Goal: Book appointment/travel/reservation

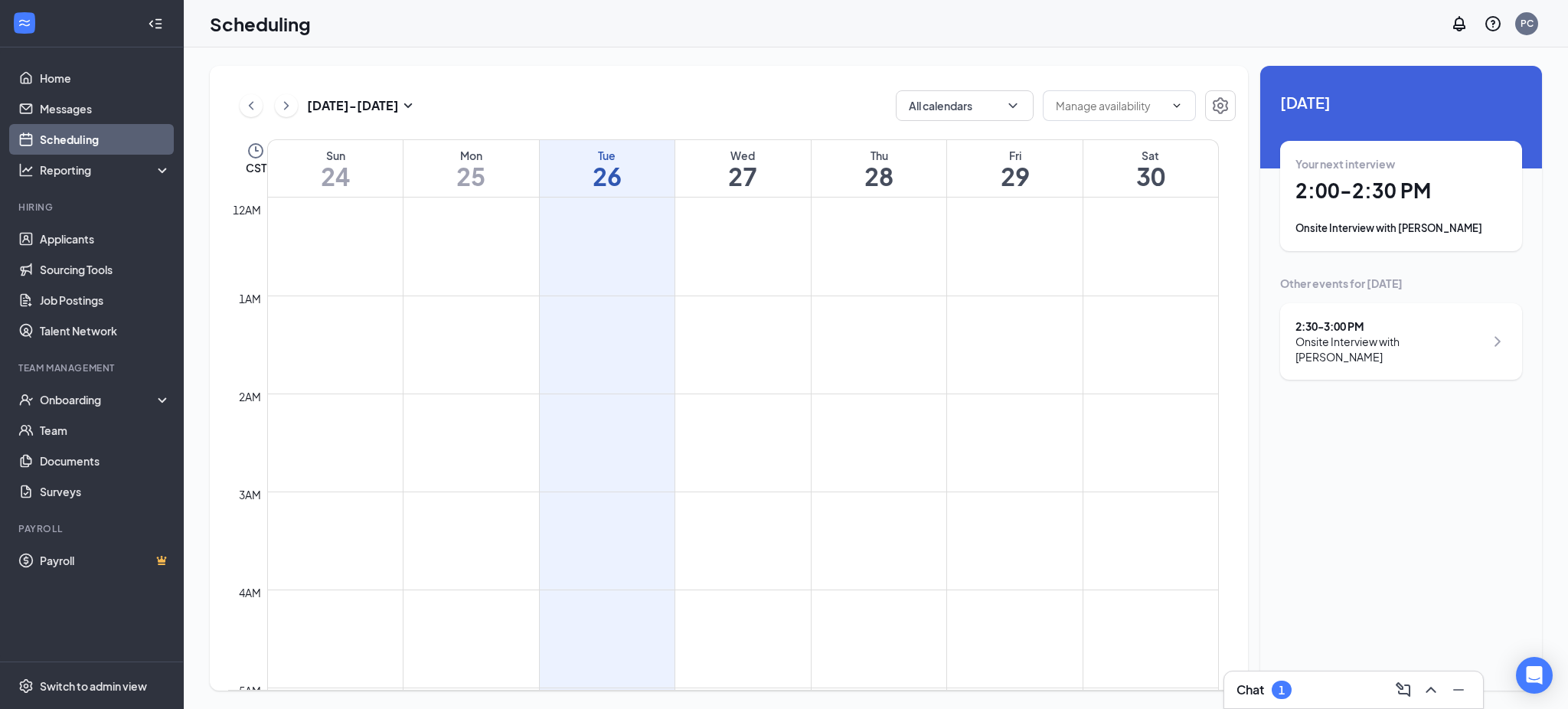
scroll to position [1263, 0]
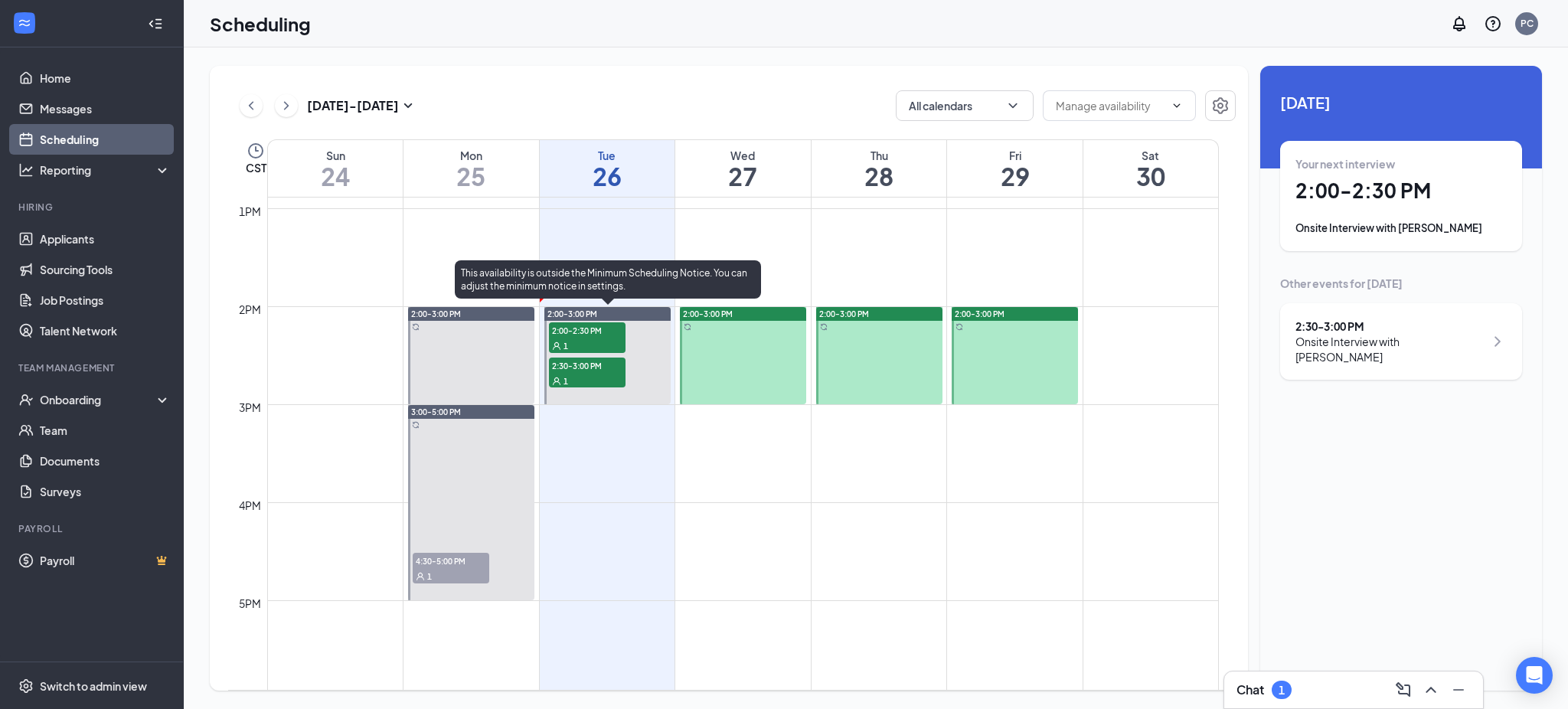
click at [579, 326] on span "2:00-2:30 PM" at bounding box center [587, 330] width 77 height 16
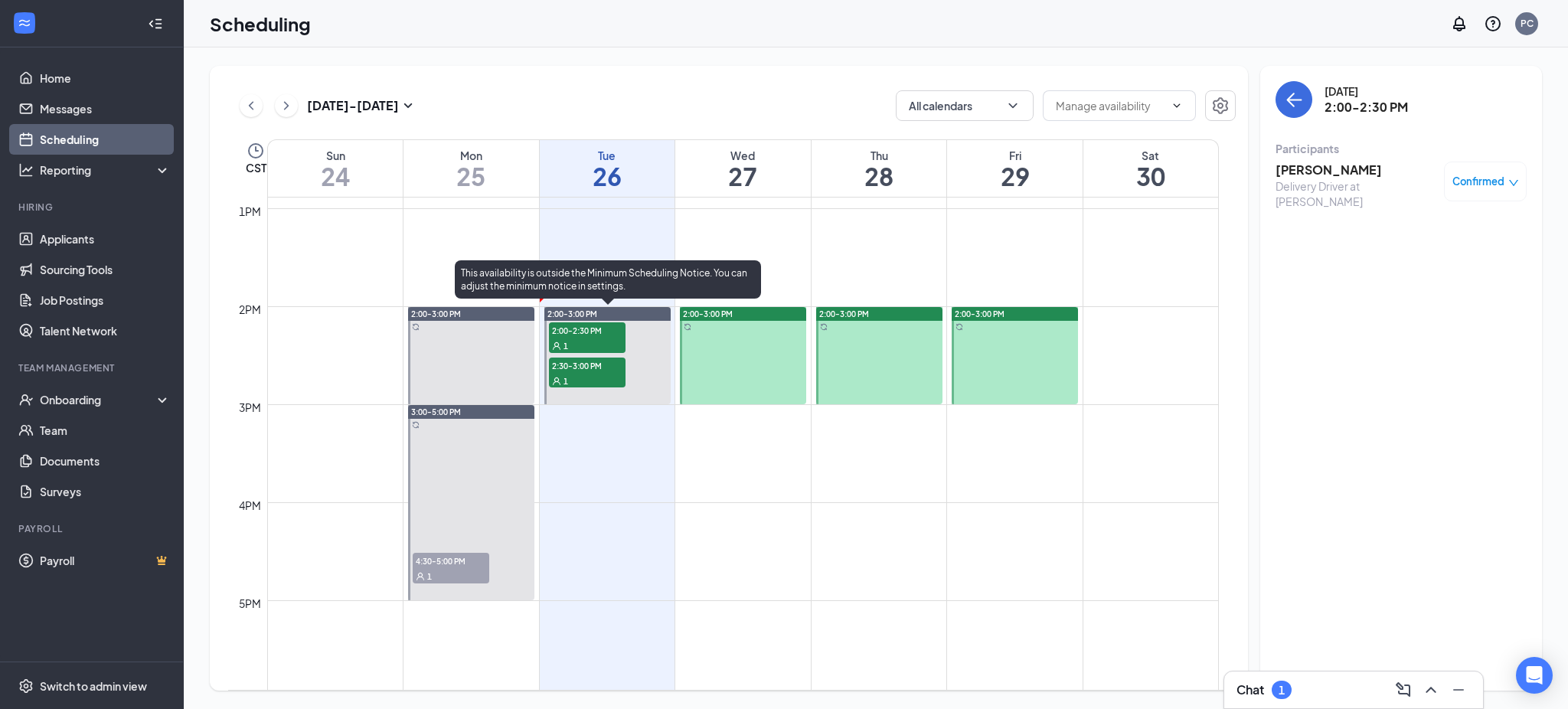
click at [596, 373] on div "1" at bounding box center [587, 380] width 77 height 16
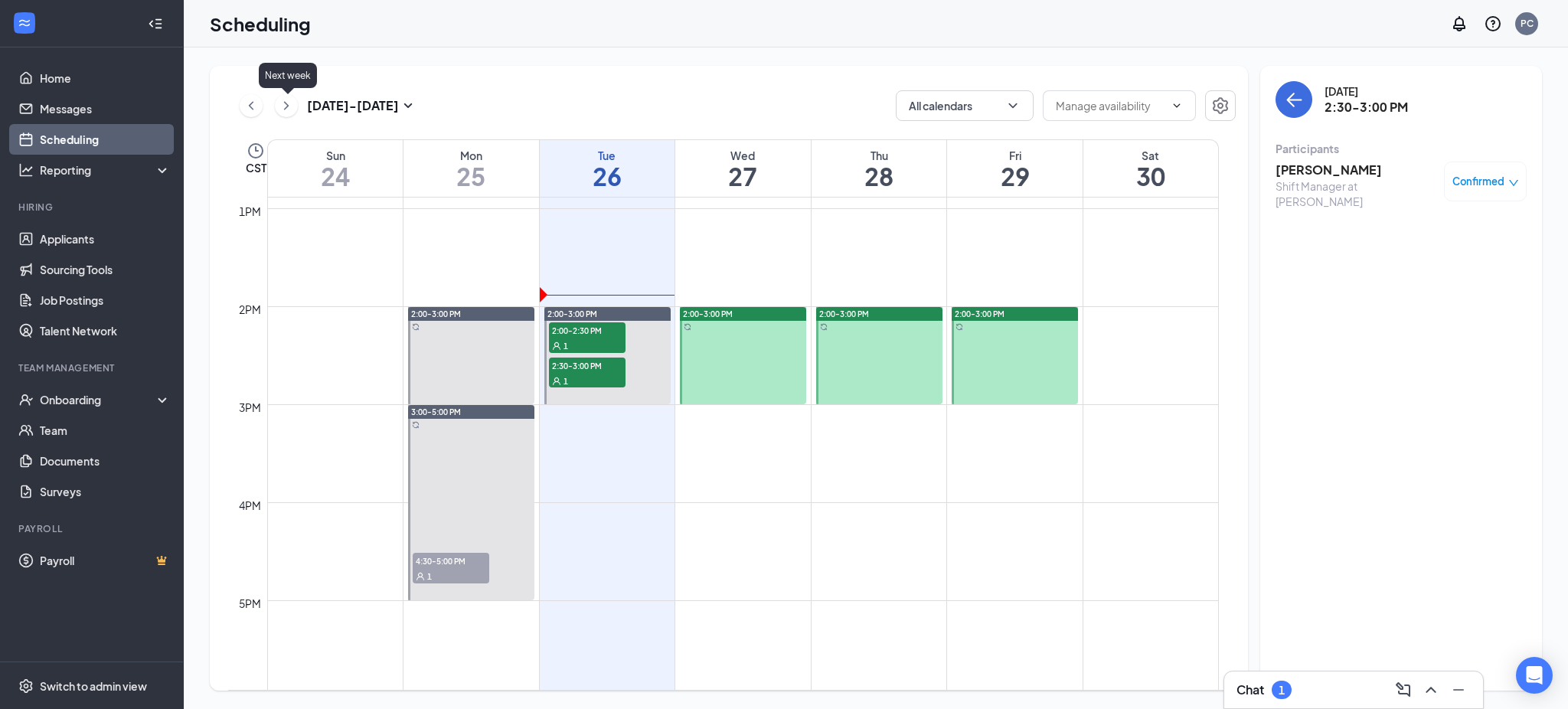
click at [288, 107] on icon "ChevronRight" at bounding box center [286, 106] width 16 height 18
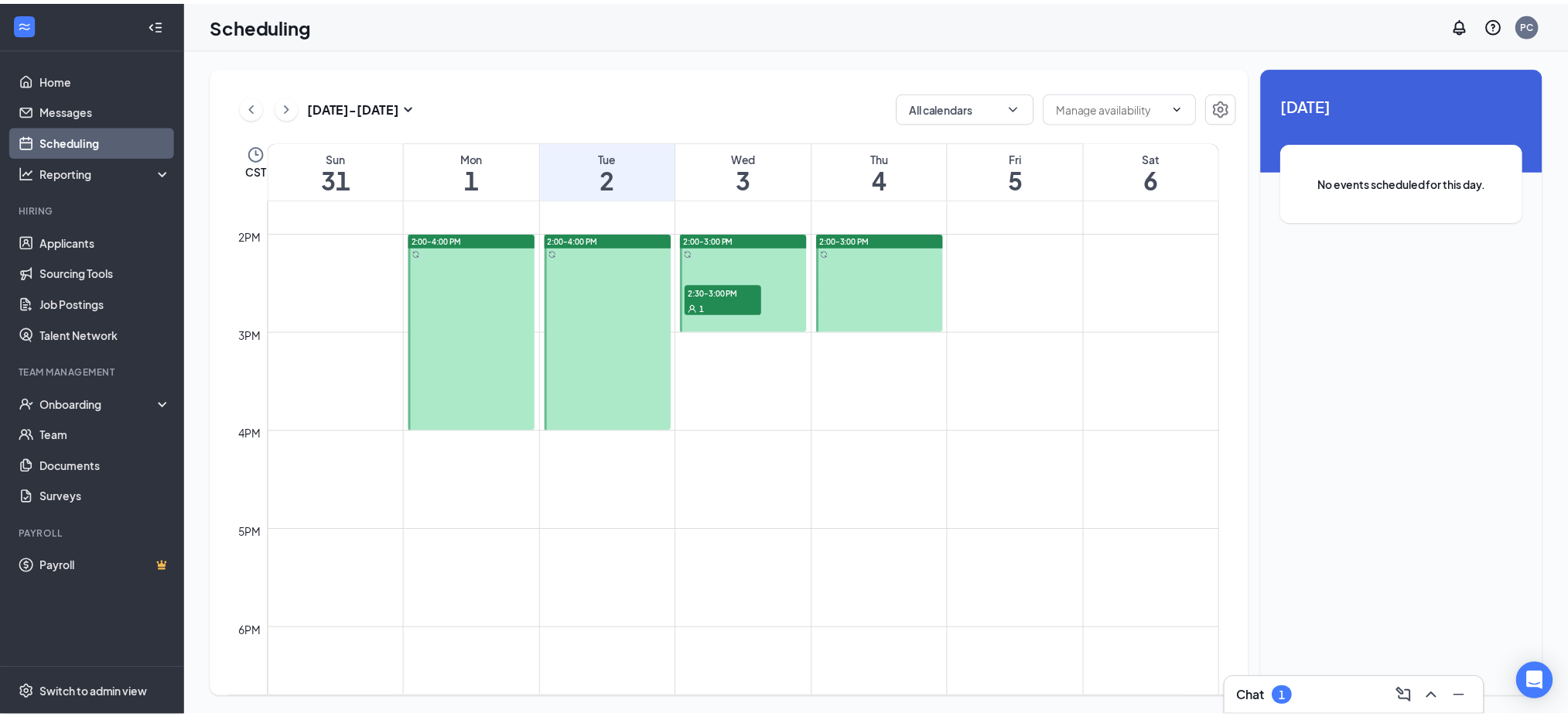
scroll to position [1381, 0]
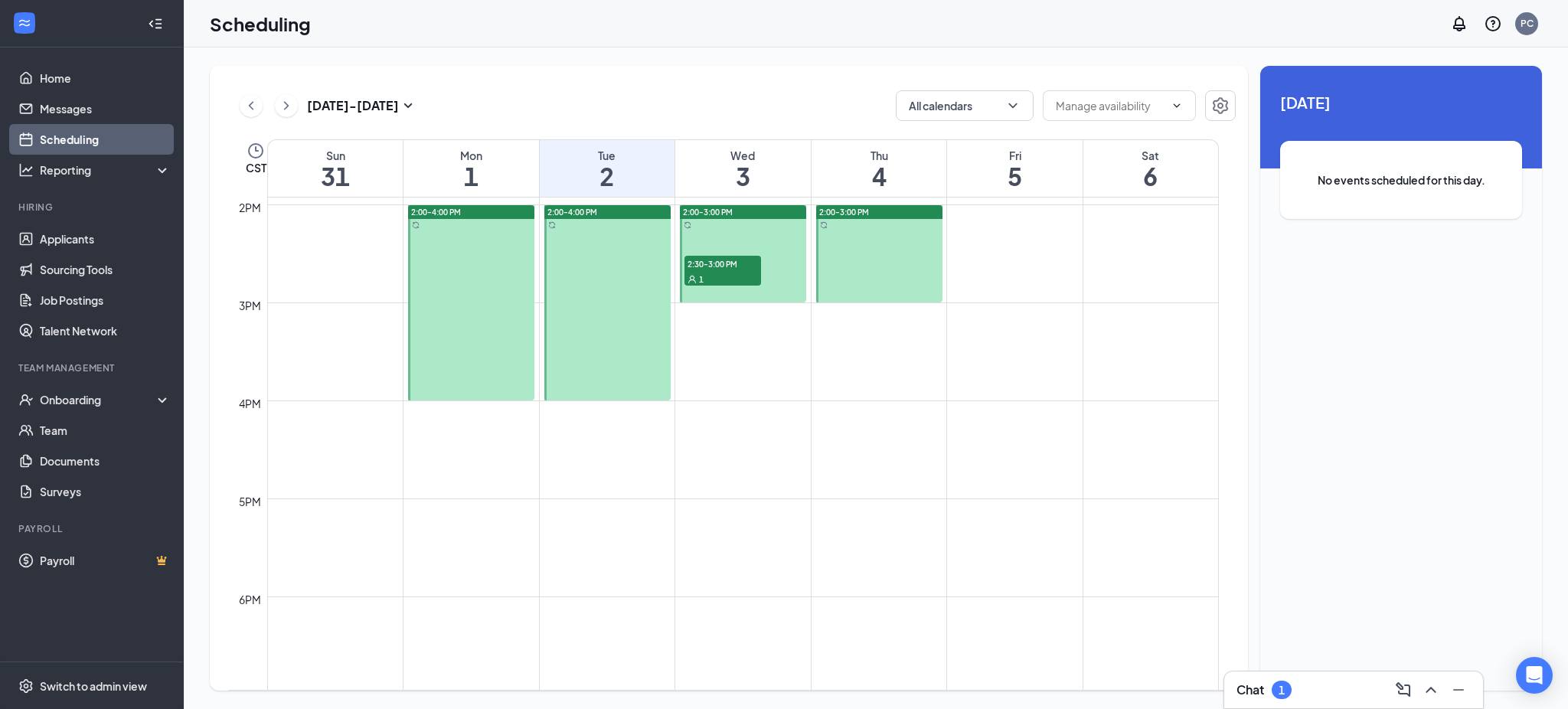
click at [730, 271] on div "1" at bounding box center [722, 279] width 77 height 16
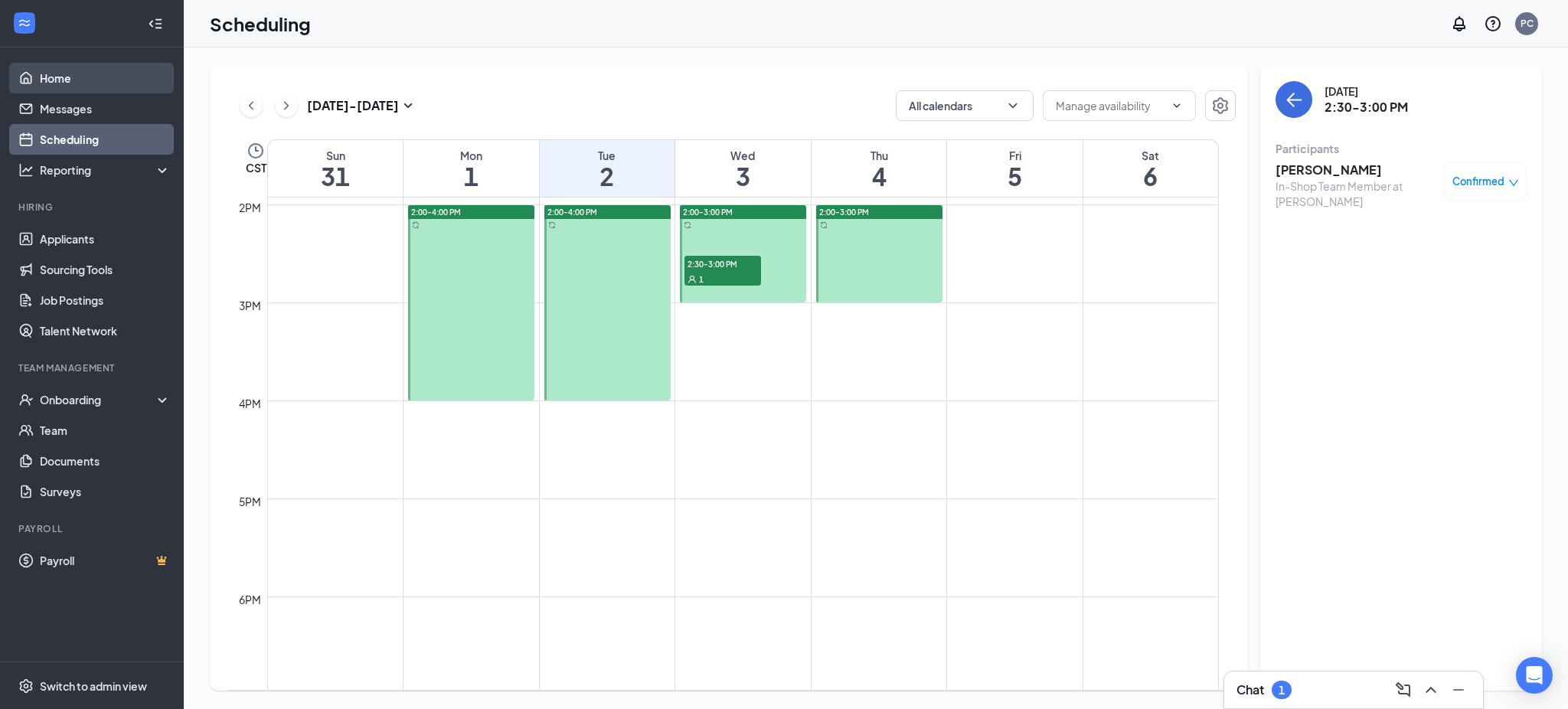
click at [43, 79] on link "Home" at bounding box center [105, 77] width 131 height 31
